Goal: Task Accomplishment & Management: Manage account settings

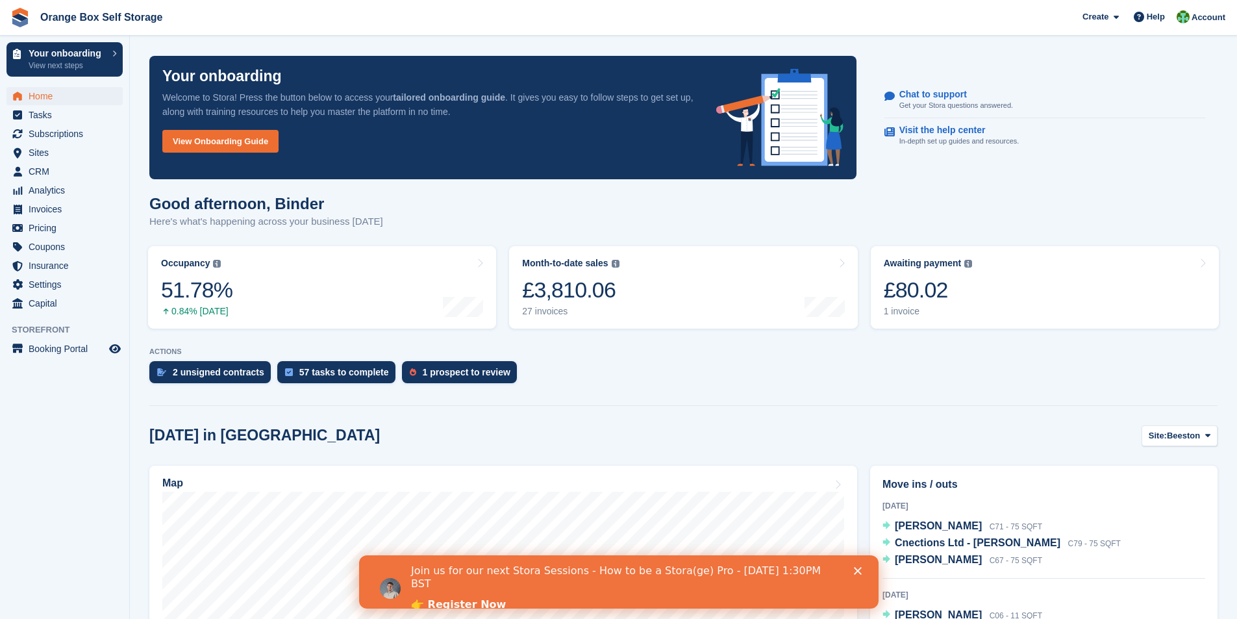
click at [858, 571] on polygon "Close" at bounding box center [857, 571] width 8 height 8
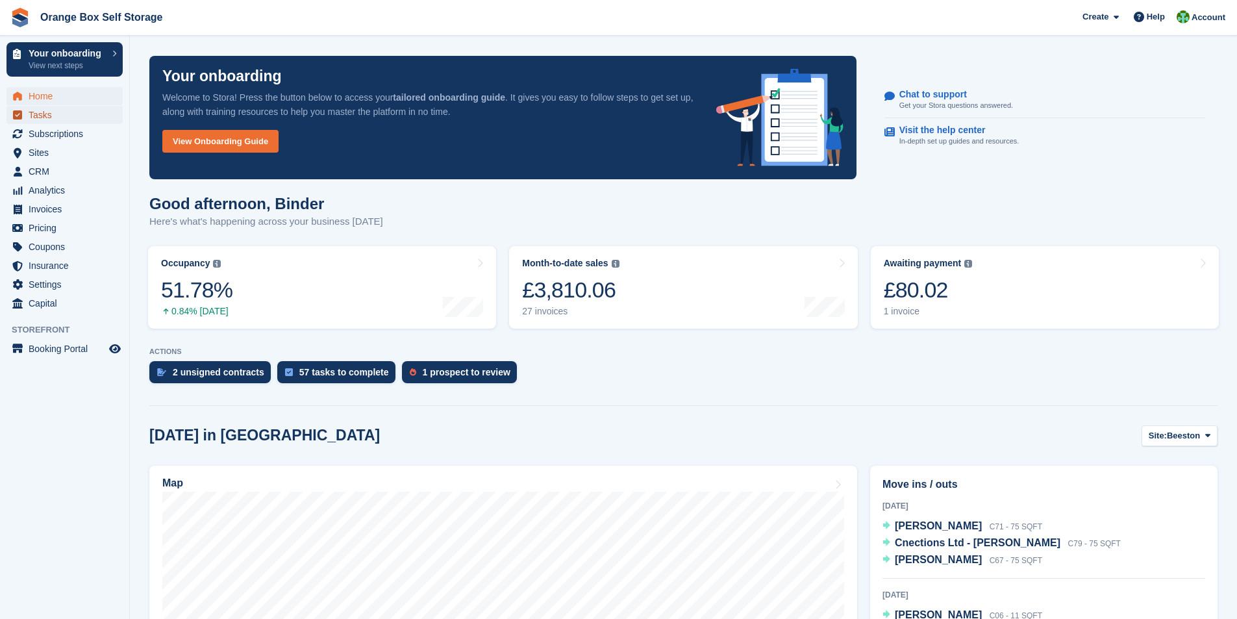
click at [39, 119] on span "Tasks" at bounding box center [68, 115] width 78 height 18
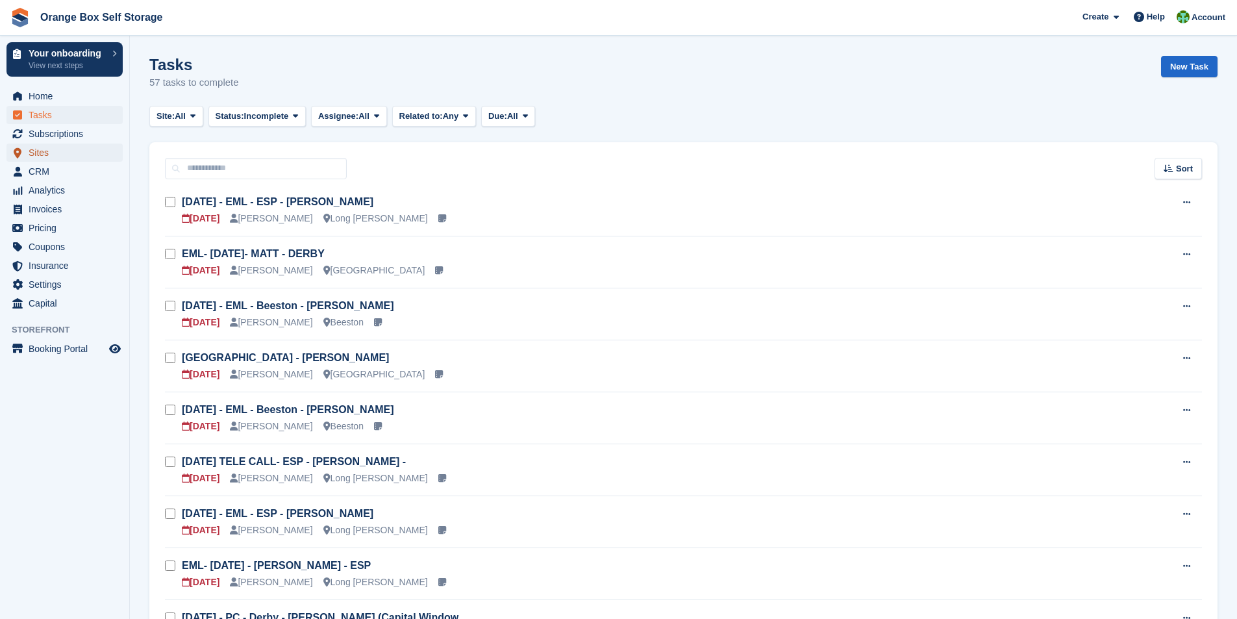
click at [31, 150] on span "Sites" at bounding box center [68, 152] width 78 height 18
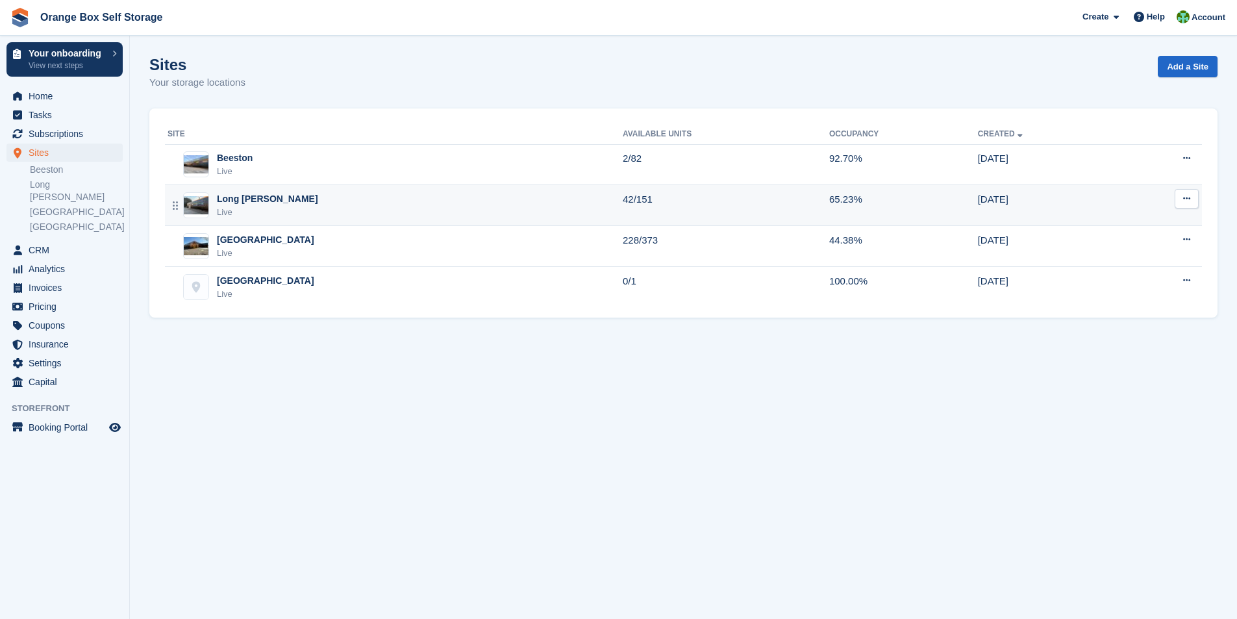
click at [323, 211] on div "Long Eaton Live" at bounding box center [395, 205] width 455 height 27
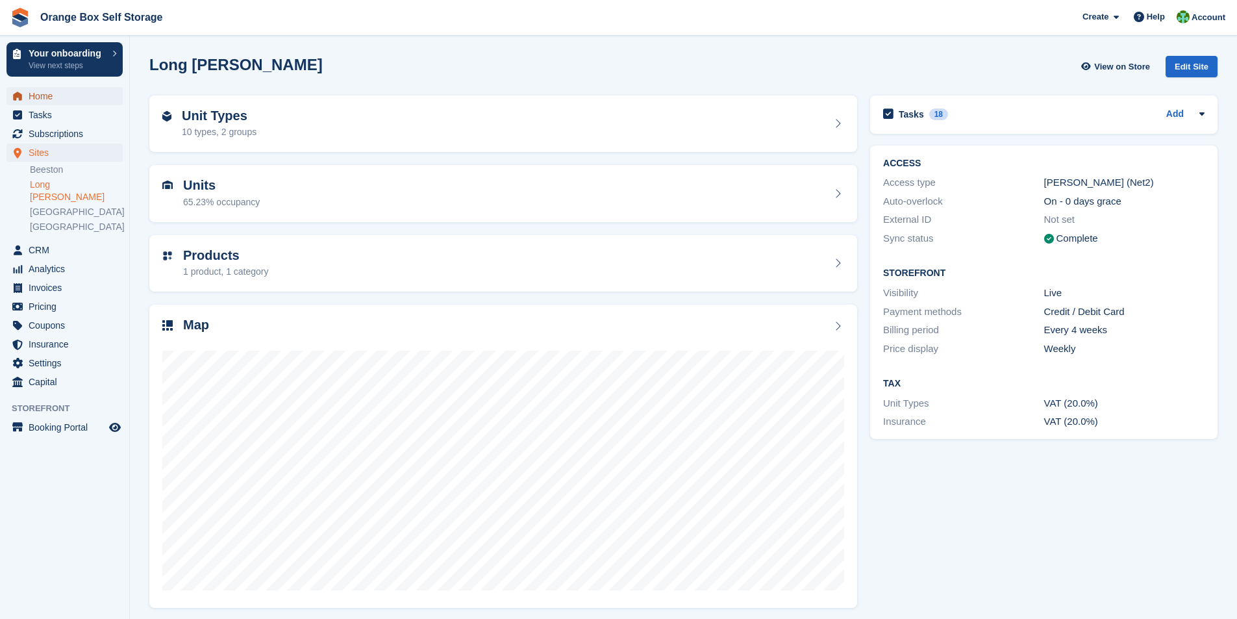
click at [39, 94] on span "Home" at bounding box center [68, 96] width 78 height 18
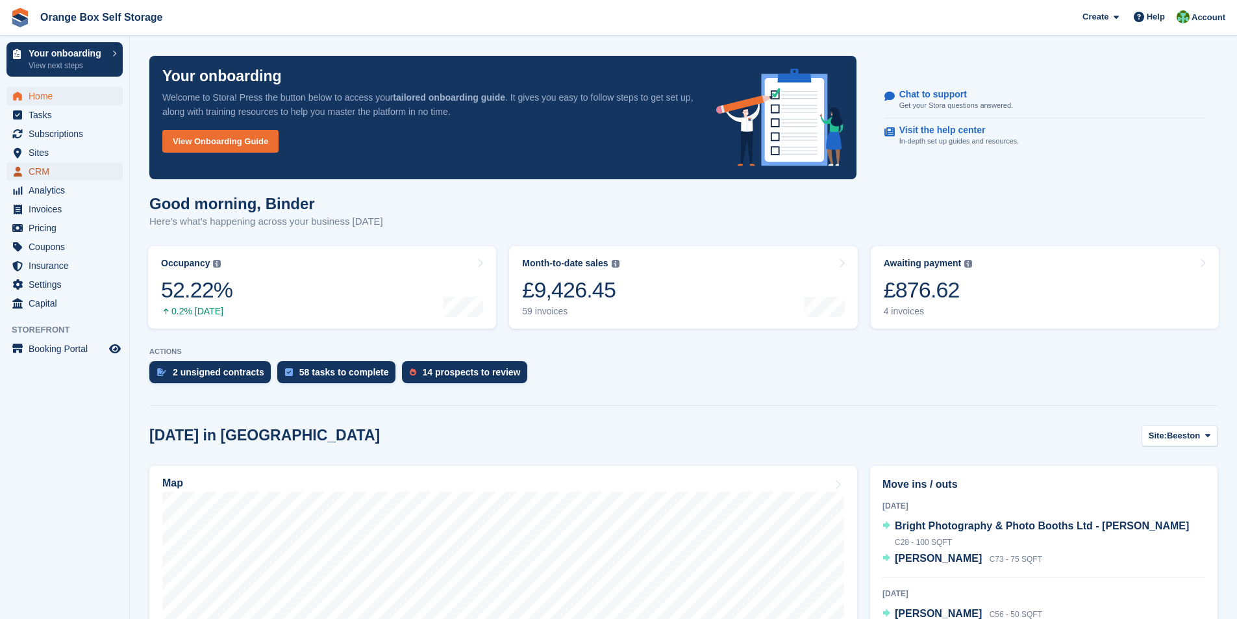
click at [38, 173] on span "CRM" at bounding box center [68, 171] width 78 height 18
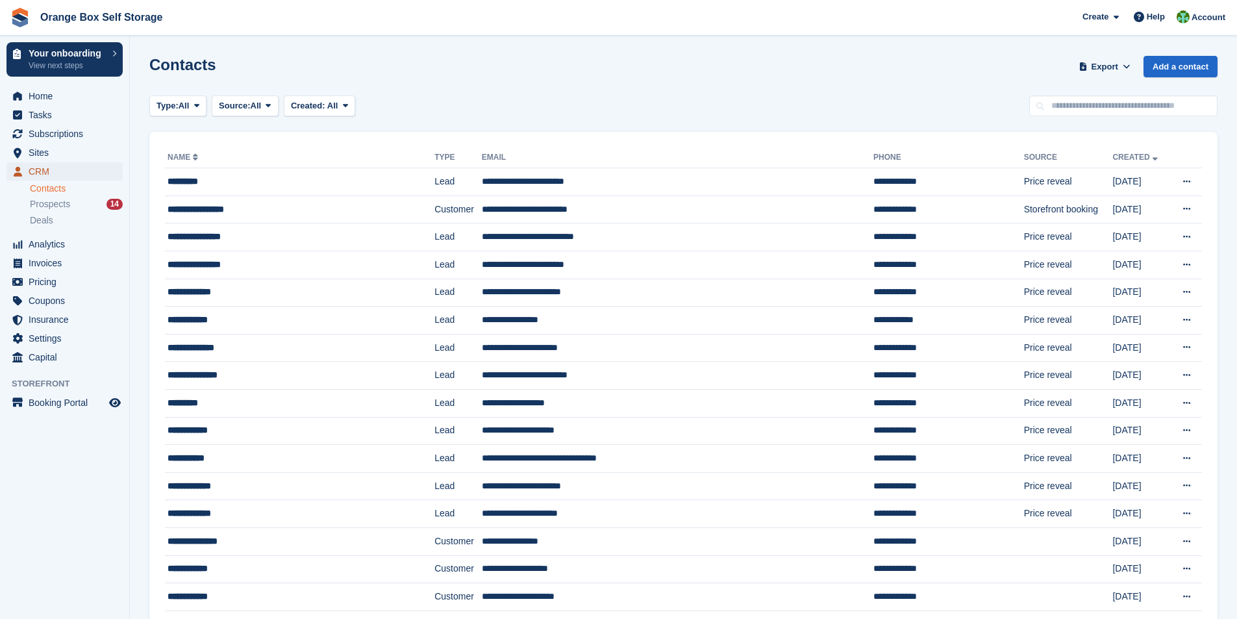
click at [40, 170] on span "CRM" at bounding box center [68, 171] width 78 height 18
click at [47, 173] on span "CRM" at bounding box center [68, 171] width 78 height 18
click at [1063, 110] on input "text" at bounding box center [1123, 105] width 188 height 21
type input "*****"
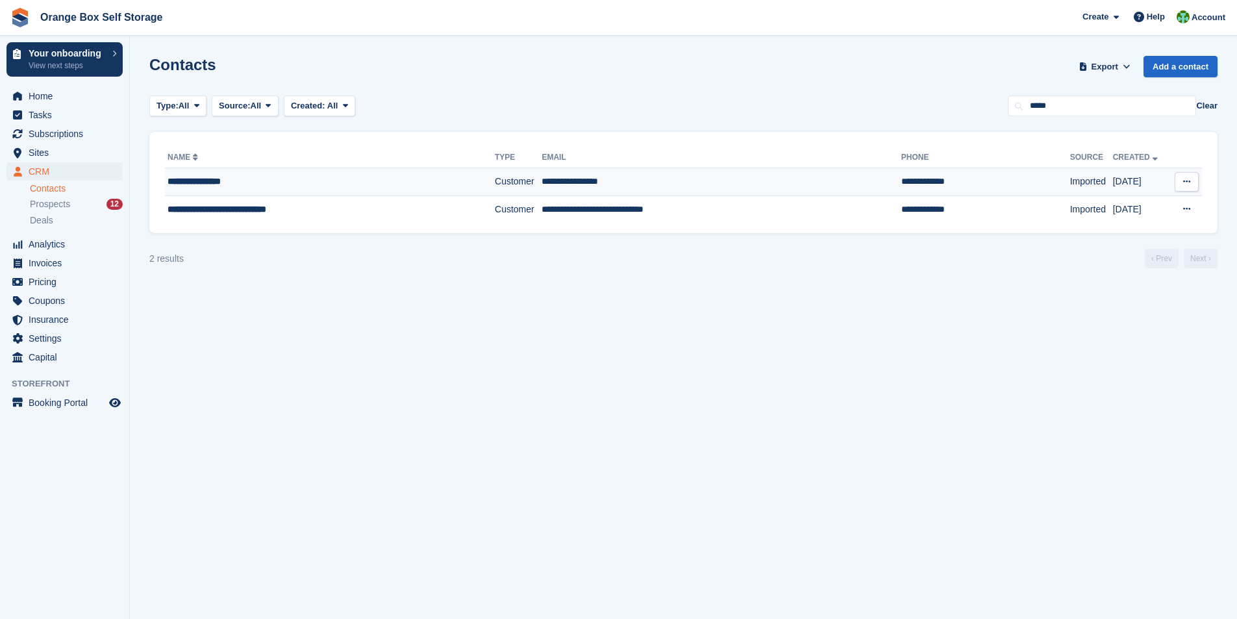
click at [223, 181] on div "**********" at bounding box center [305, 182] width 274 height 14
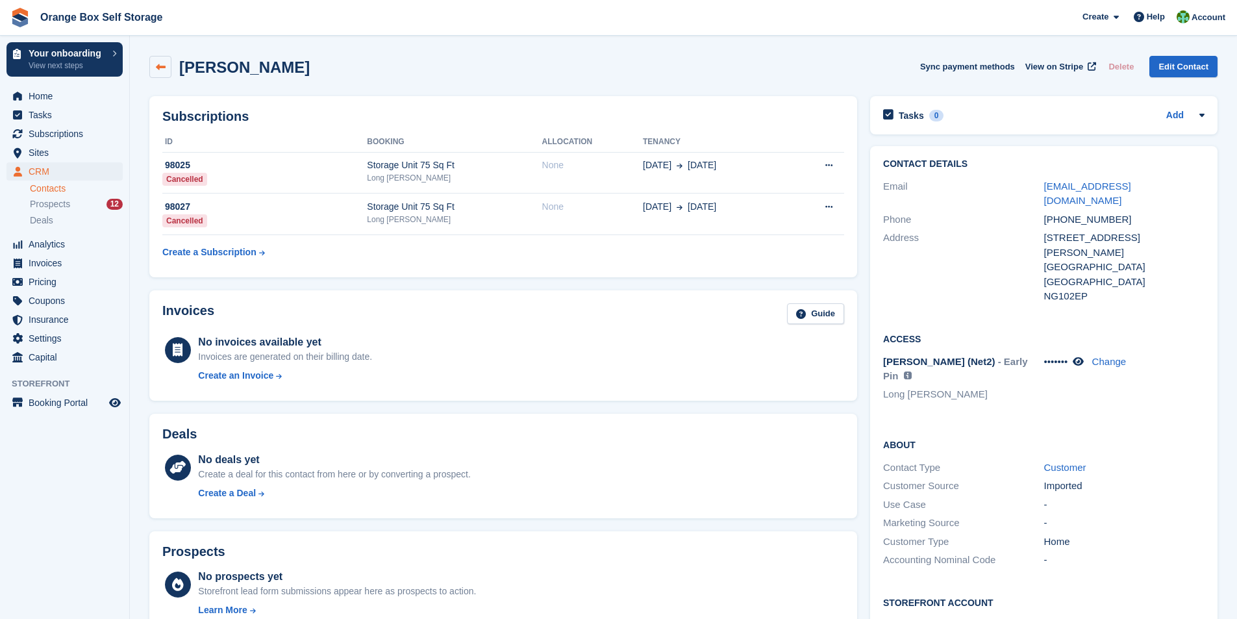
click at [166, 69] on link at bounding box center [160, 67] width 22 height 22
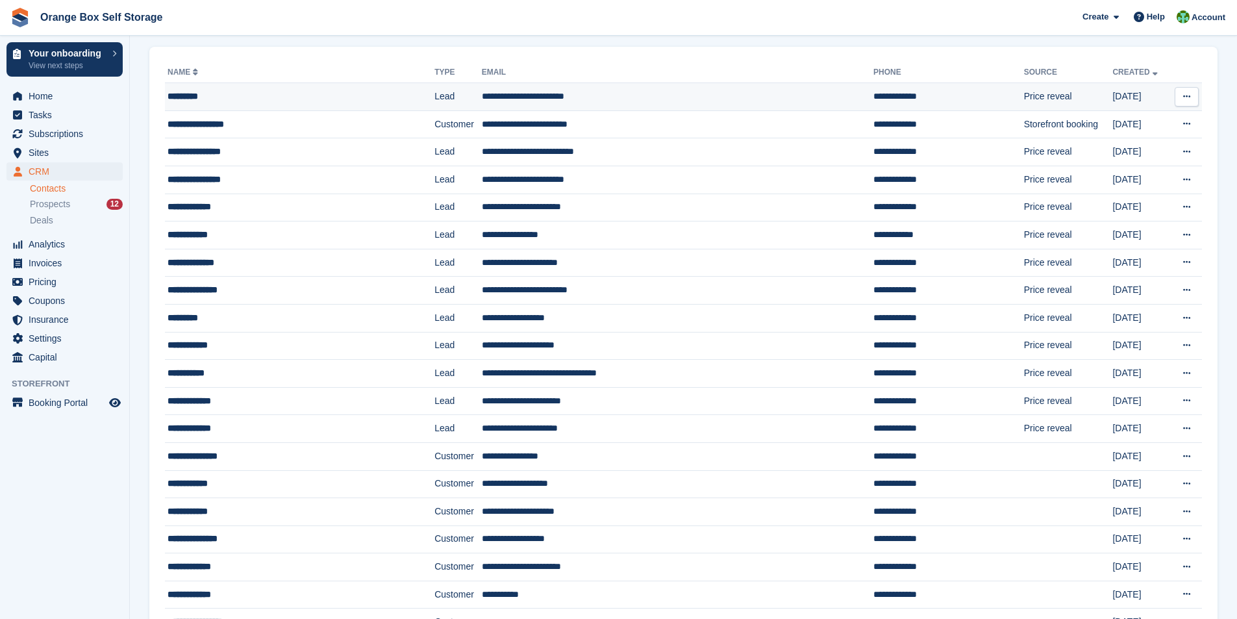
scroll to position [65, 0]
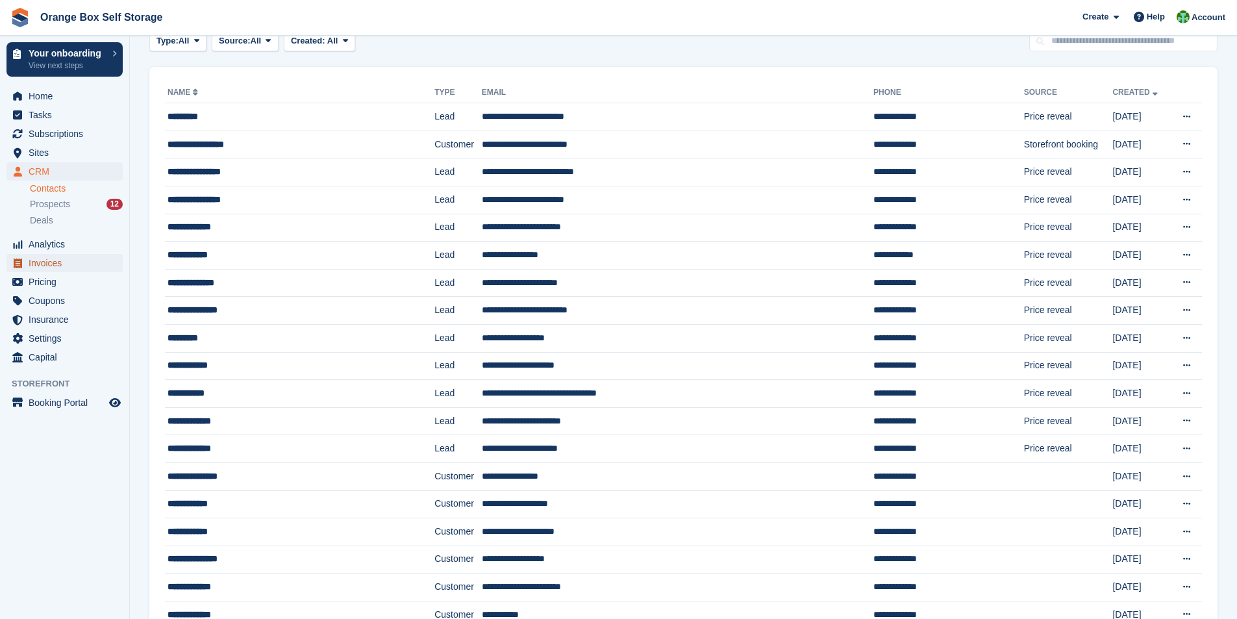
click at [60, 265] on span "Invoices" at bounding box center [68, 263] width 78 height 18
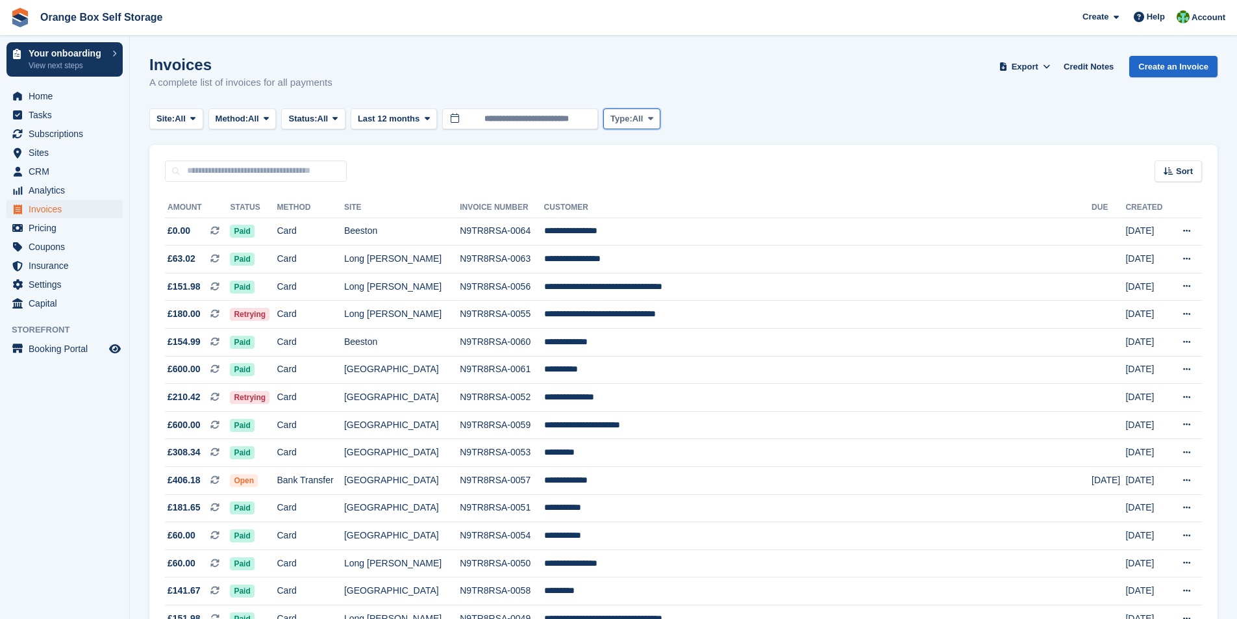
click at [656, 121] on span at bounding box center [650, 119] width 10 height 10
click at [338, 120] on icon at bounding box center [334, 118] width 5 height 8
click at [329, 221] on link "Open" at bounding box center [343, 219] width 113 height 23
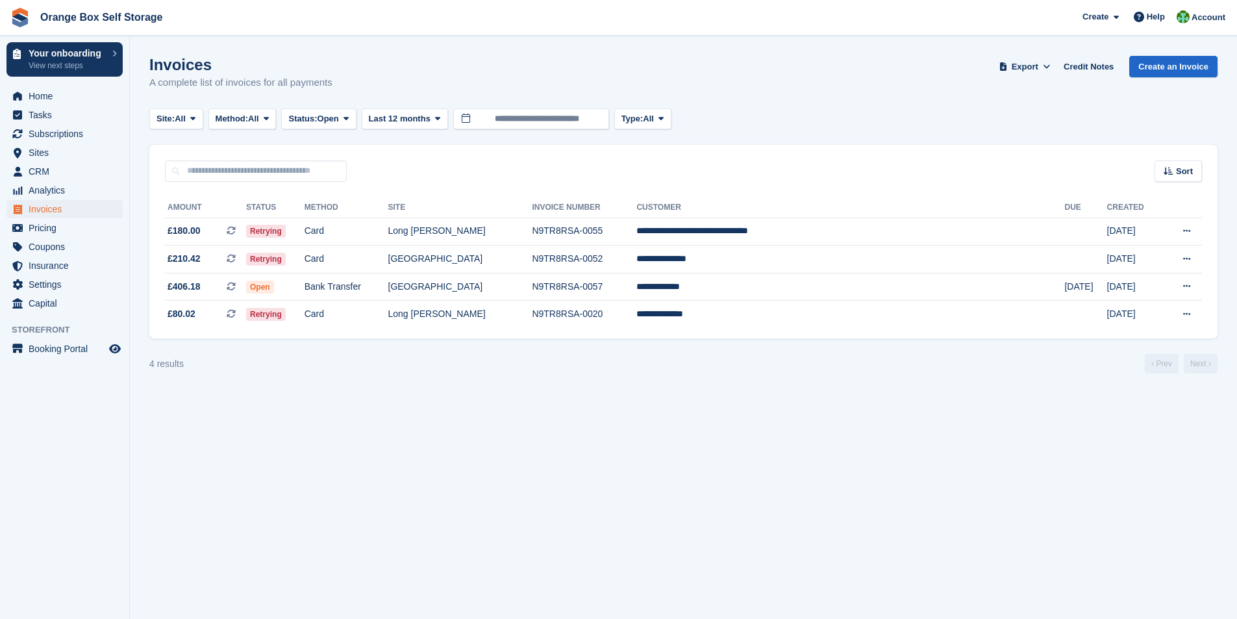
click at [834, 46] on section "Invoices A complete list of invoices for all payments Export Export Invoices Ex…" at bounding box center [683, 309] width 1107 height 619
click at [488, 208] on th "Site" at bounding box center [460, 207] width 144 height 21
click at [491, 203] on th "Site" at bounding box center [460, 207] width 144 height 21
click at [1175, 175] on div "Sort" at bounding box center [1177, 170] width 47 height 21
click at [382, 465] on section "Invoices A complete list of invoices for all payments Export Export Invoices Ex…" at bounding box center [683, 309] width 1107 height 619
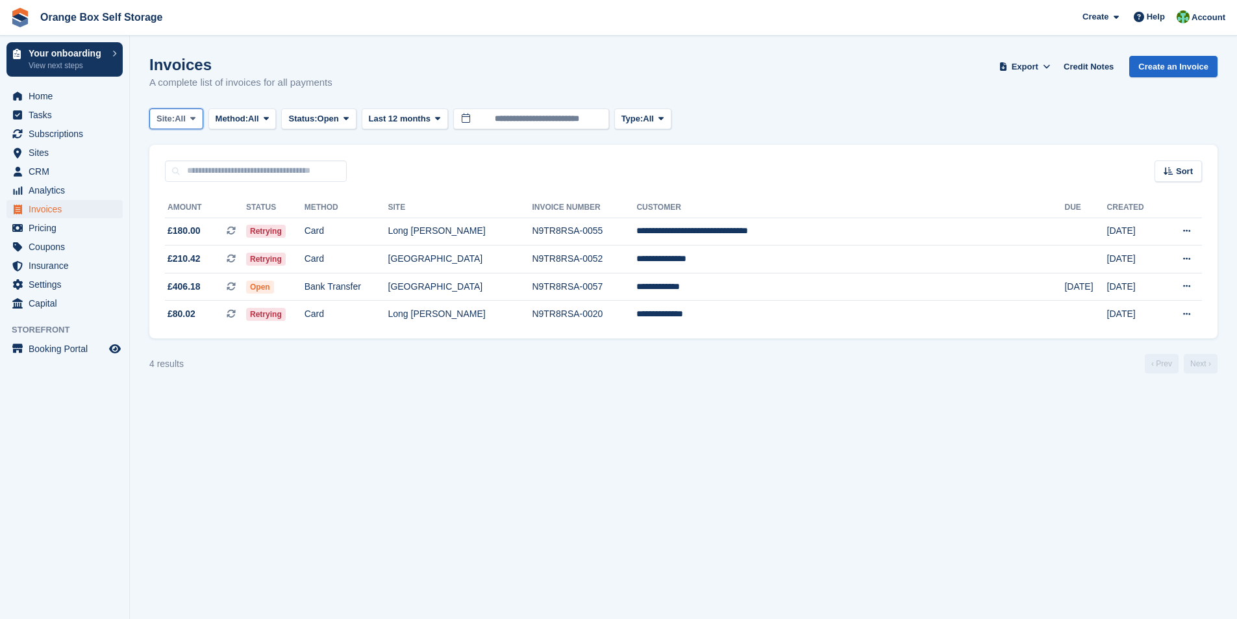
click at [198, 121] on span at bounding box center [193, 119] width 10 height 10
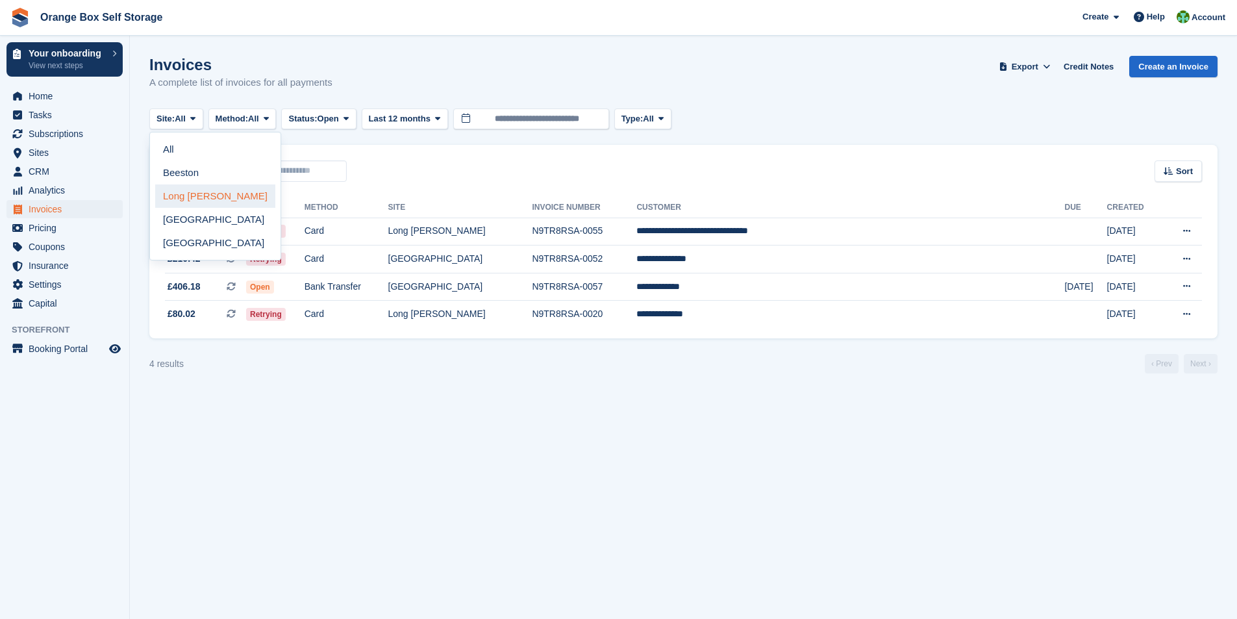
click at [195, 195] on link "Long [PERSON_NAME]" at bounding box center [215, 195] width 120 height 23
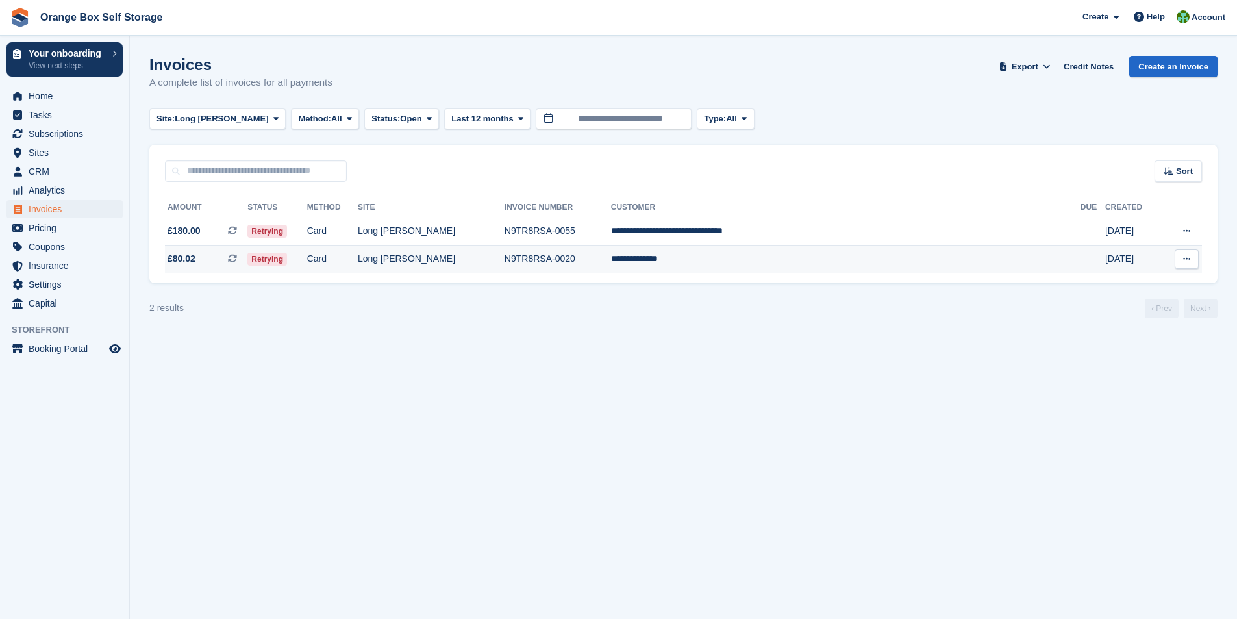
click at [723, 260] on td "**********" at bounding box center [845, 258] width 469 height 27
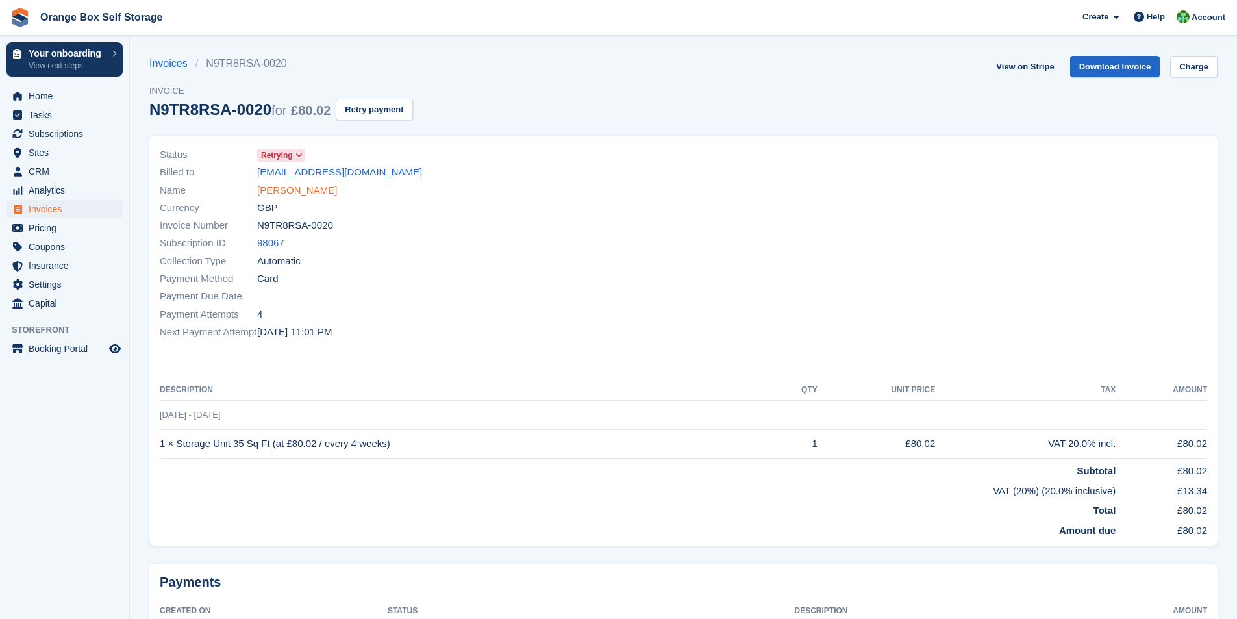
click at [284, 190] on link "[PERSON_NAME]" at bounding box center [297, 190] width 80 height 15
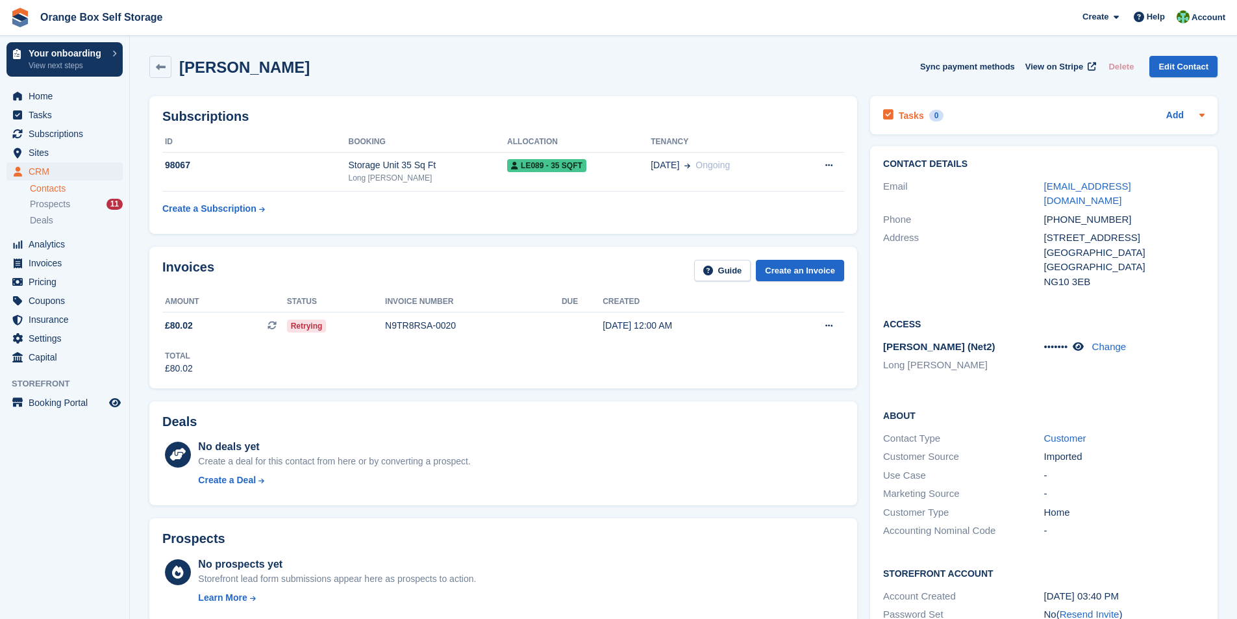
click at [1201, 116] on icon at bounding box center [1201, 115] width 5 height 3
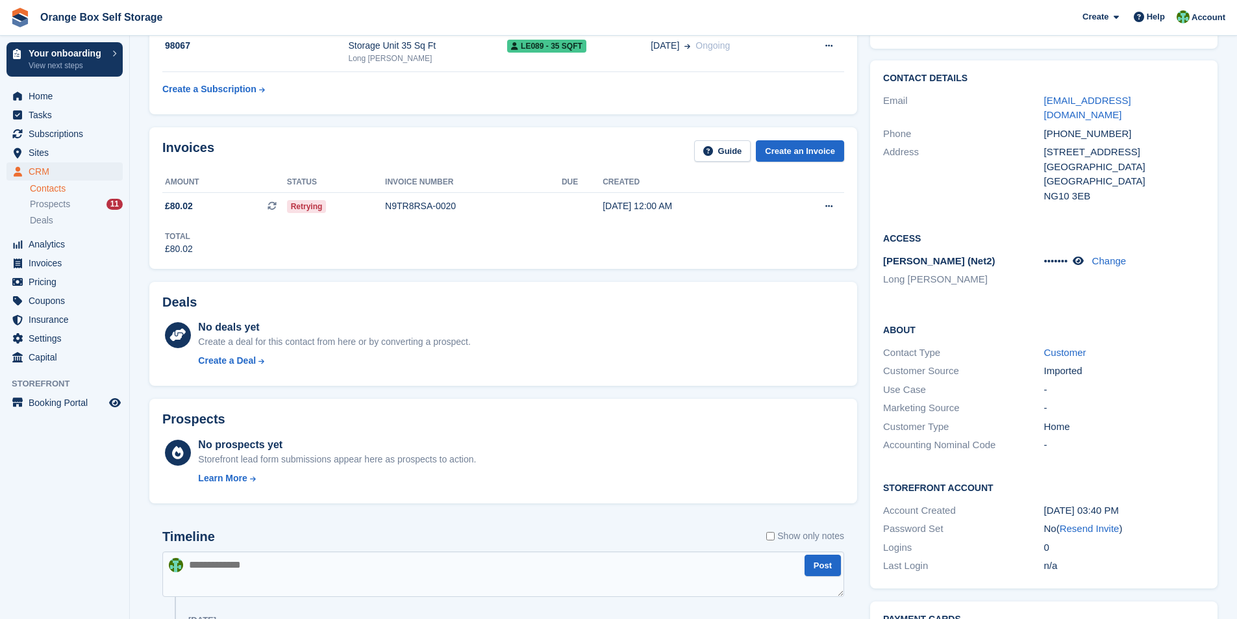
scroll to position [130, 0]
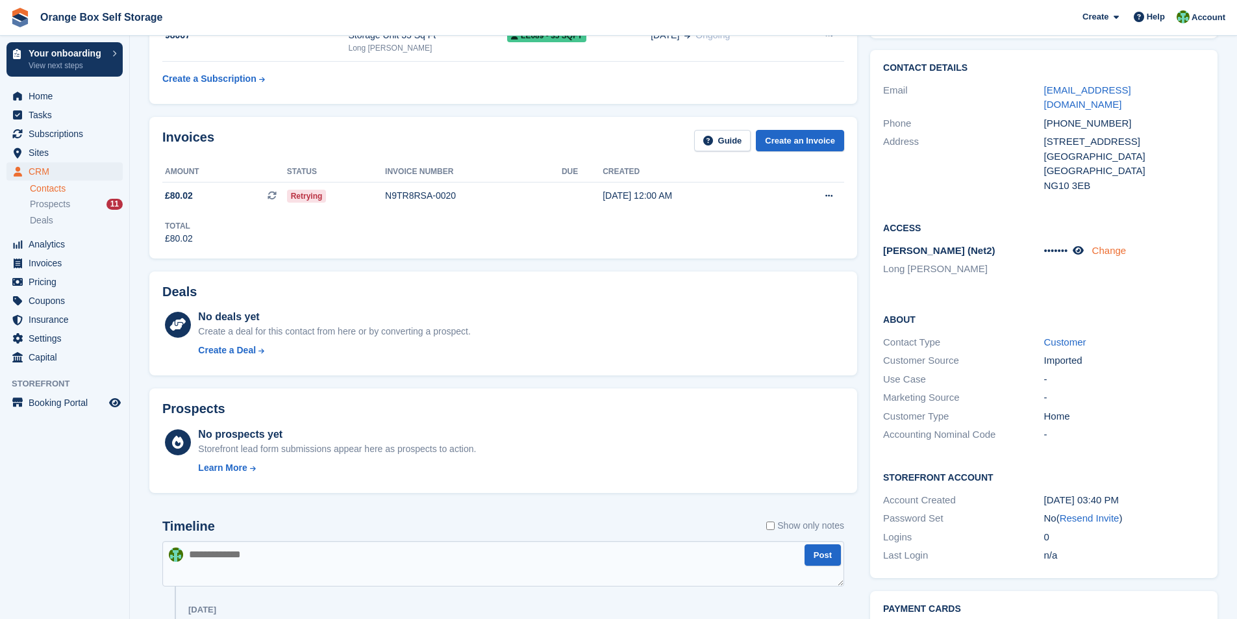
click at [1112, 245] on link "Change" at bounding box center [1109, 250] width 34 height 11
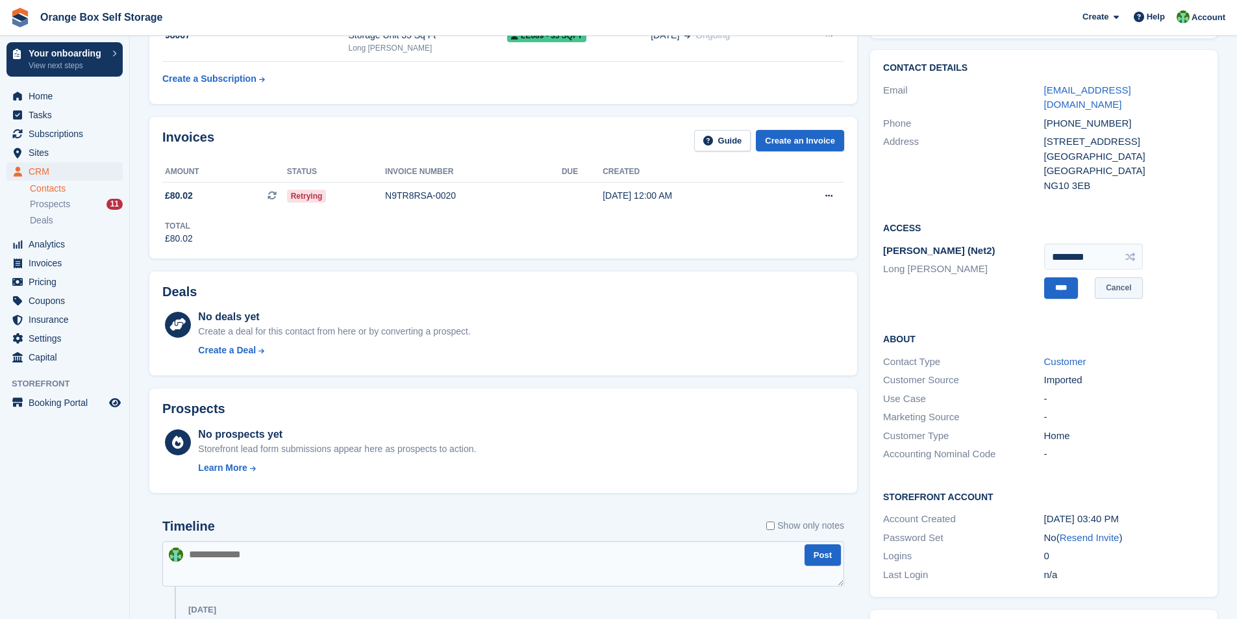
click at [1128, 277] on link "Cancel" at bounding box center [1118, 287] width 47 height 21
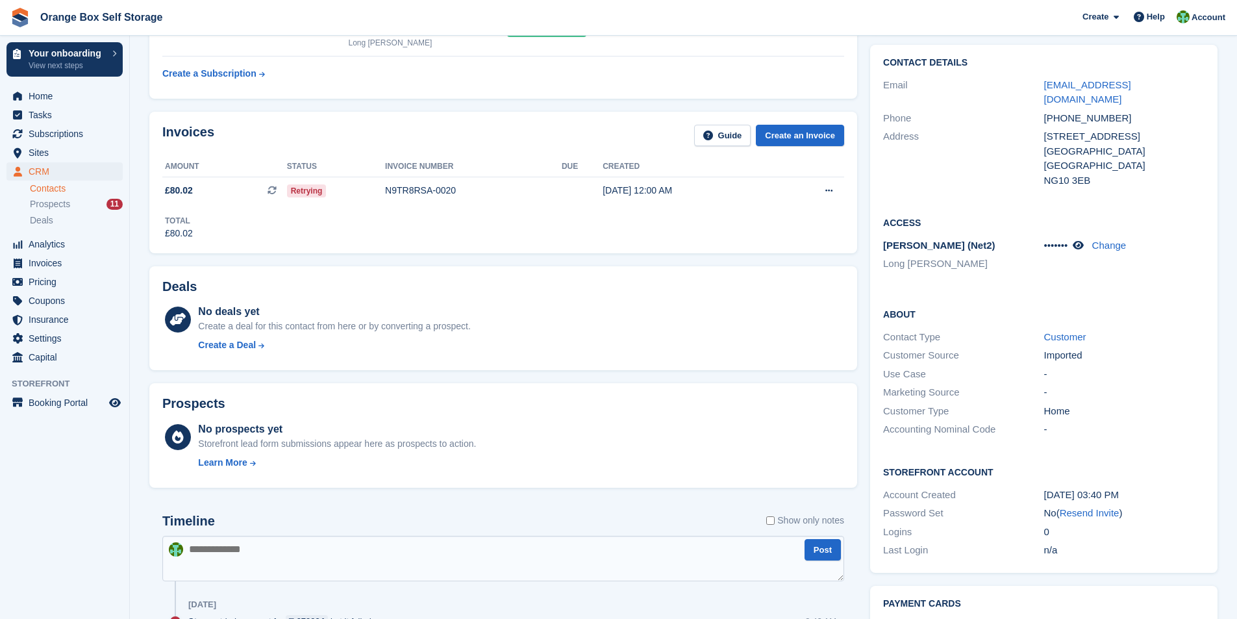
scroll to position [0, 0]
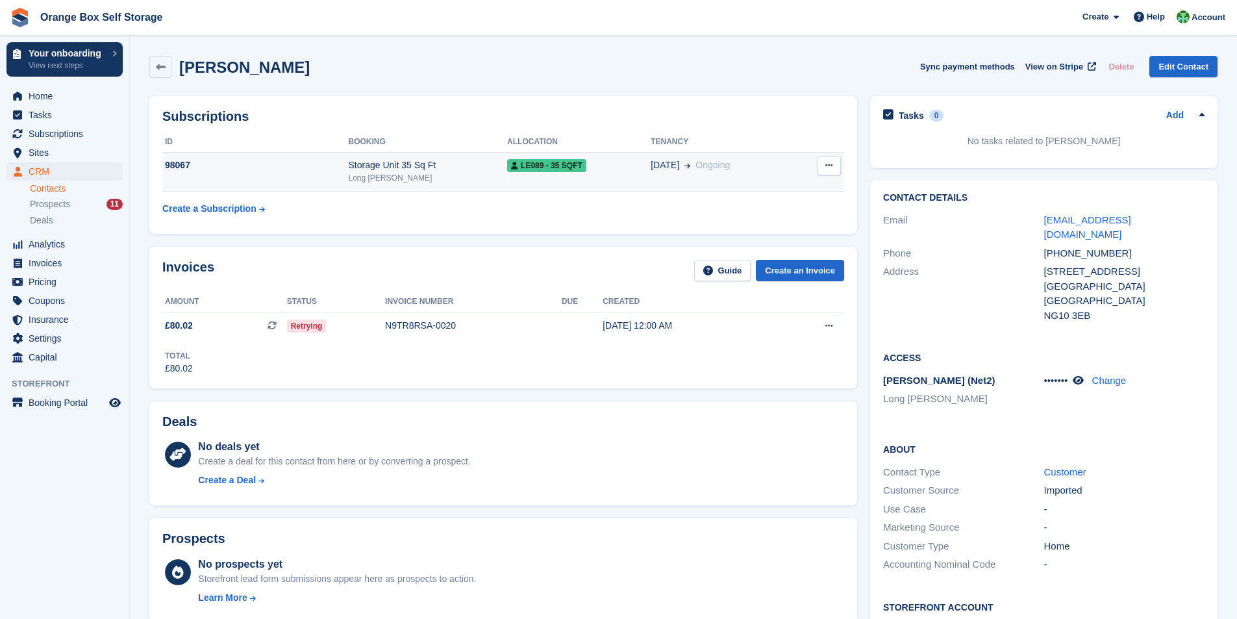
click at [397, 163] on div "Storage Unit 35 Sq Ft" at bounding box center [428, 165] width 159 height 14
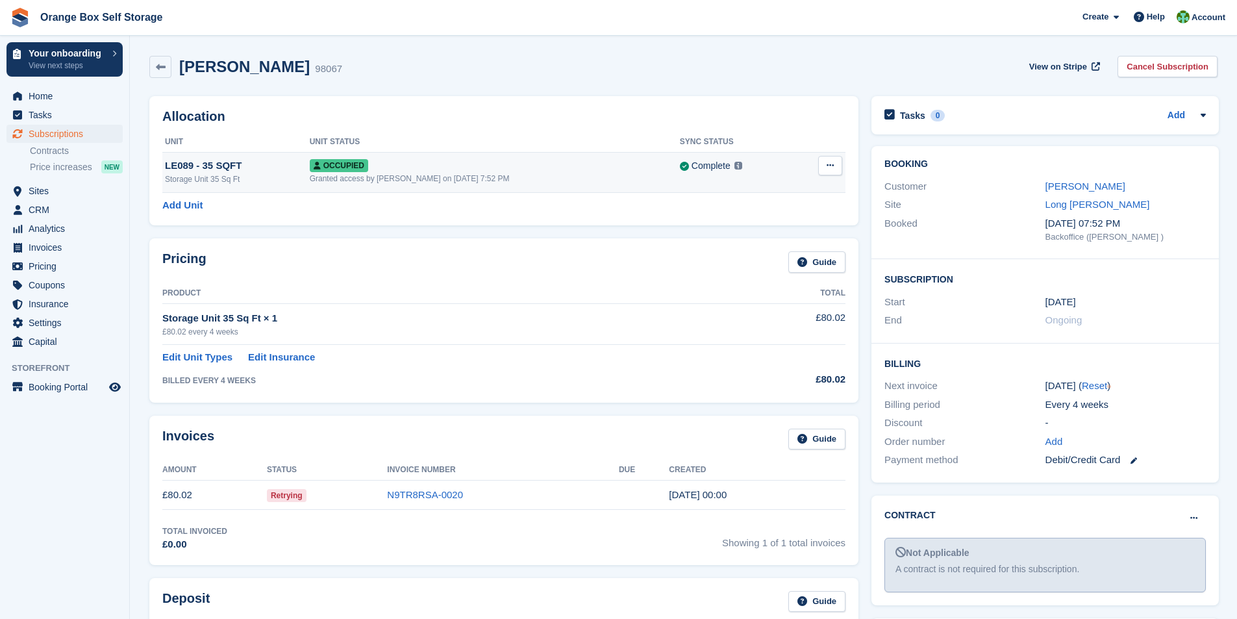
click at [832, 167] on icon at bounding box center [830, 165] width 7 height 8
click at [749, 189] on p "Overlock" at bounding box center [779, 190] width 113 height 17
